Goal: Task Accomplishment & Management: Manage account settings

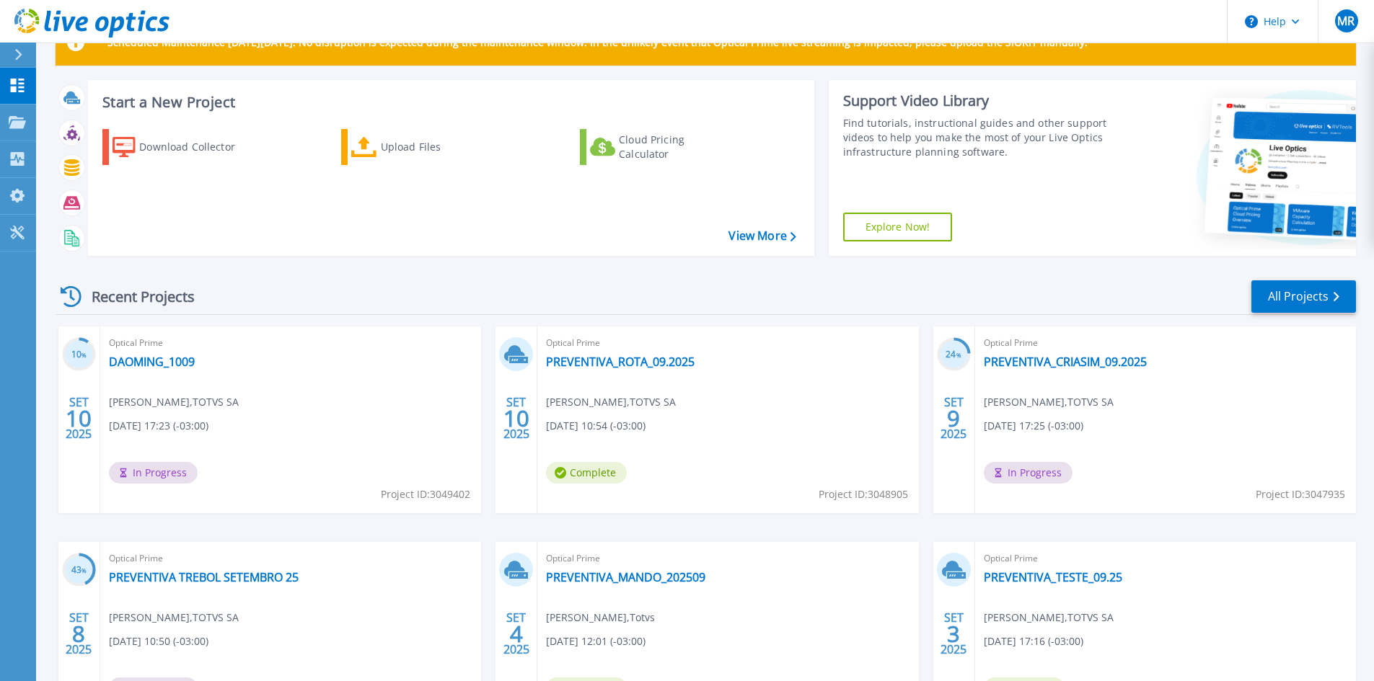
scroll to position [72, 0]
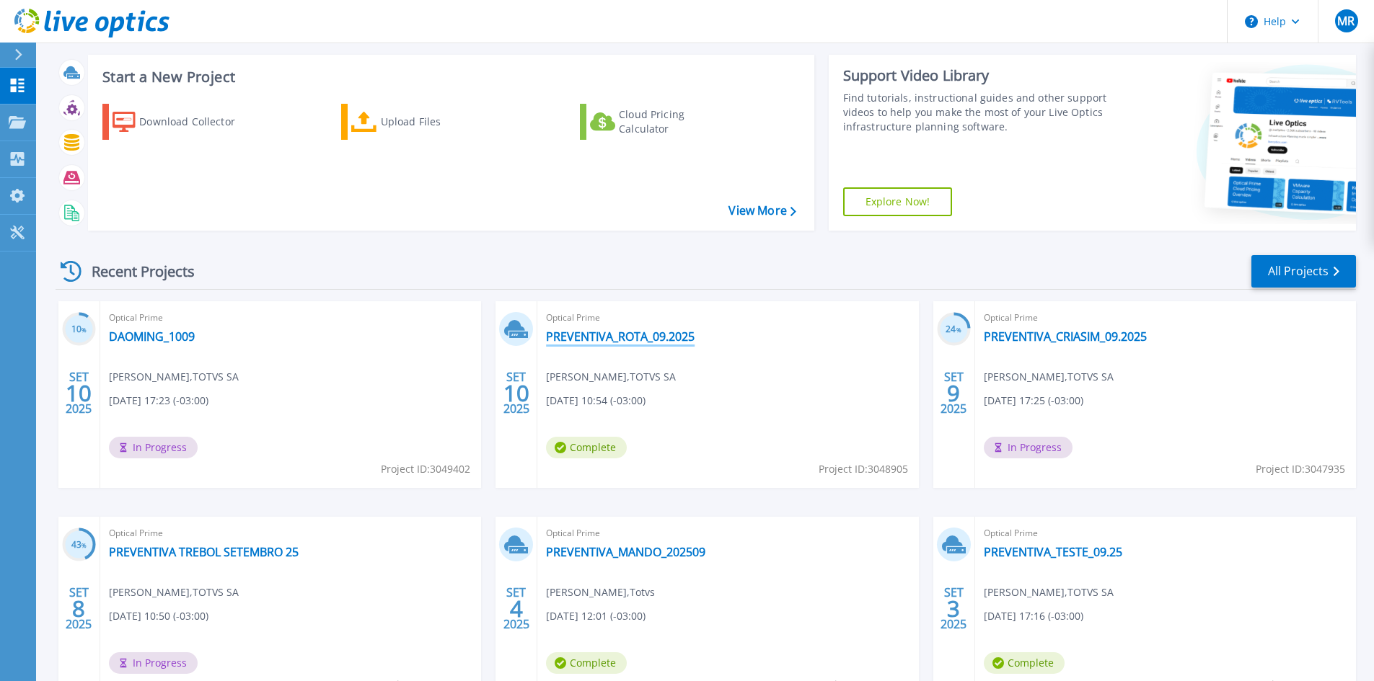
click at [581, 337] on link "PREVENTIVA_ROTA_09.2025" at bounding box center [620, 337] width 149 height 14
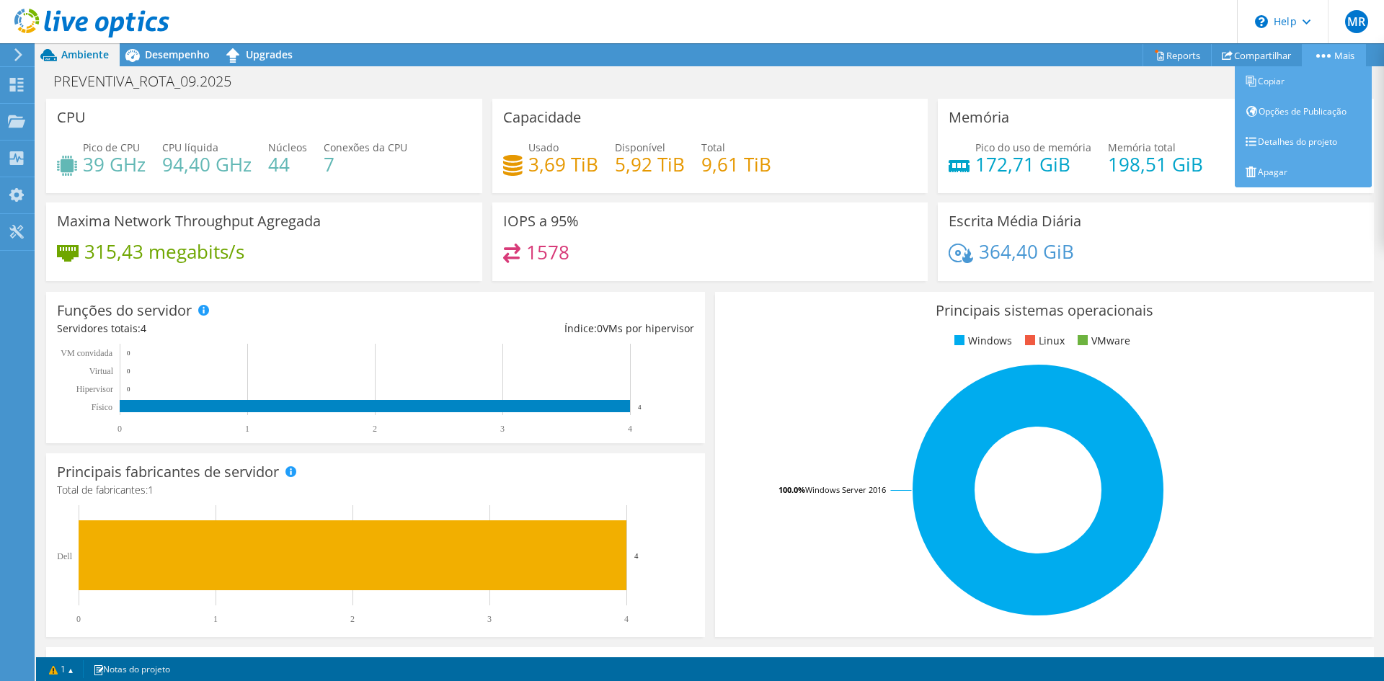
click at [1329, 58] on link "Mais" at bounding box center [1334, 55] width 64 height 22
click at [1268, 174] on link "Apagar" at bounding box center [1303, 172] width 137 height 30
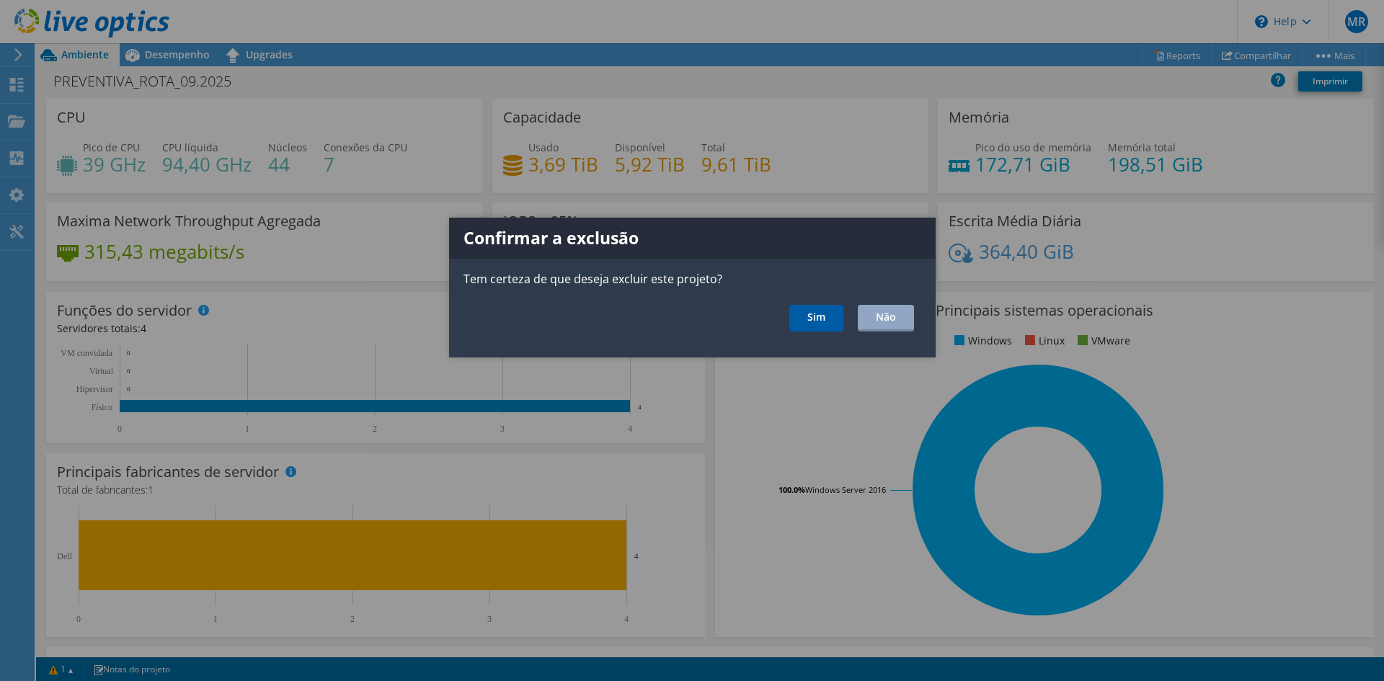
click at [817, 327] on link "Sim" at bounding box center [817, 318] width 54 height 27
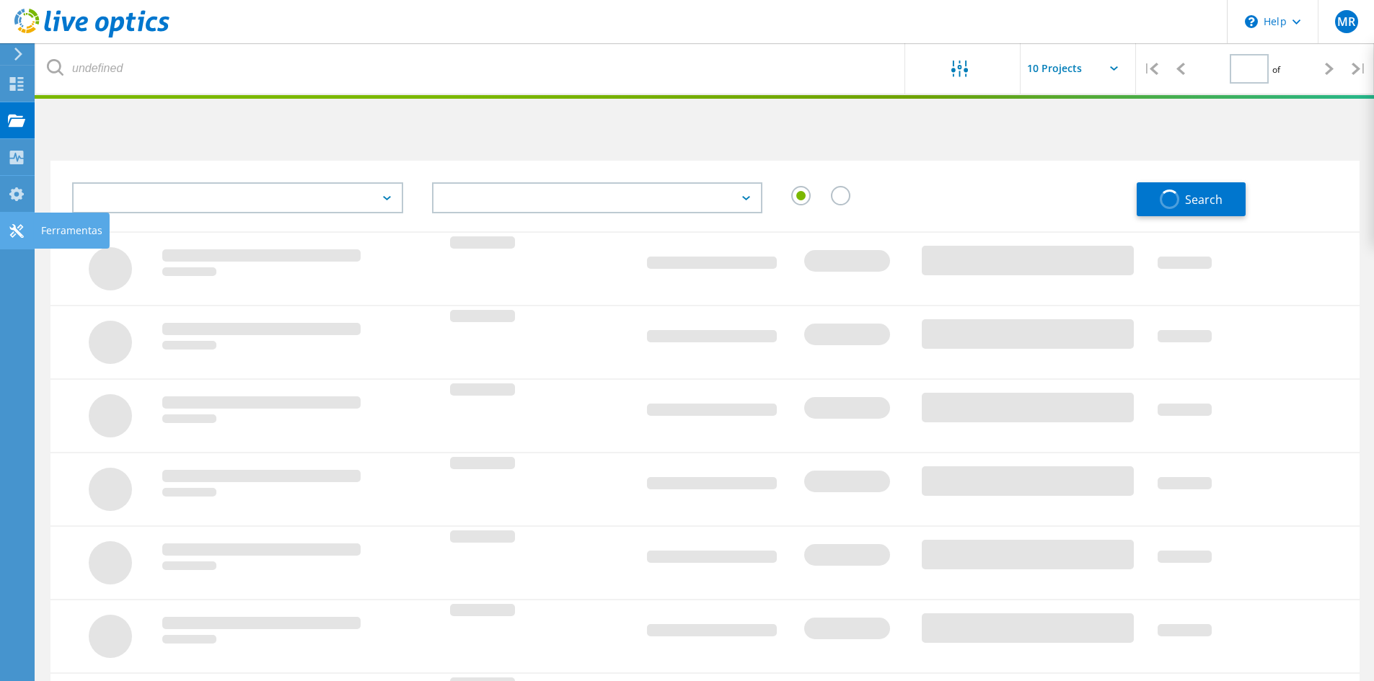
type input "1"
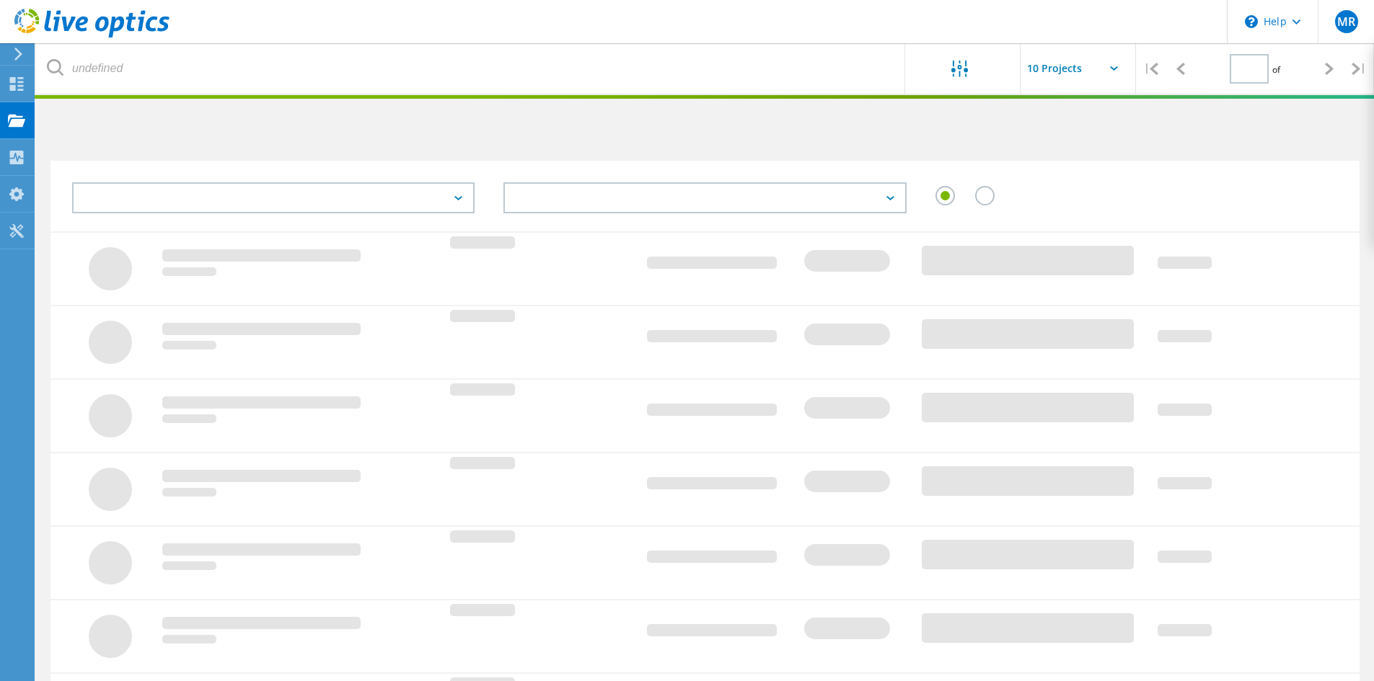
type input "1"
